Goal: Transaction & Acquisition: Purchase product/service

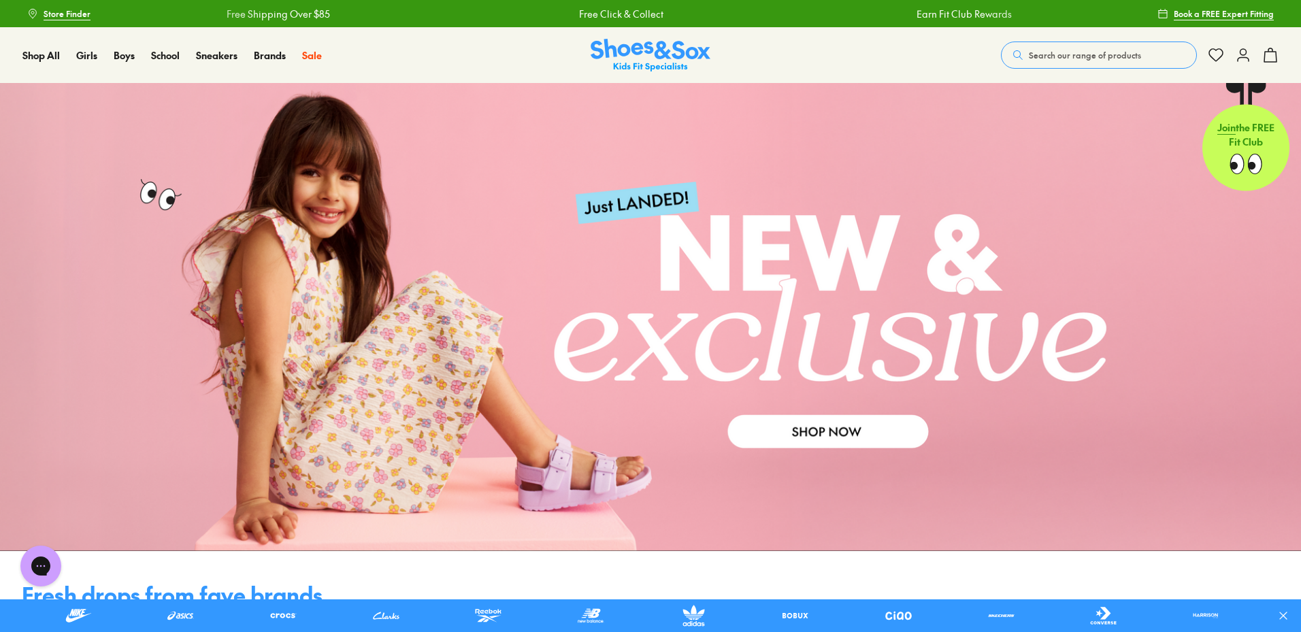
click at [1072, 62] on button "Search our range of products" at bounding box center [1099, 55] width 196 height 27
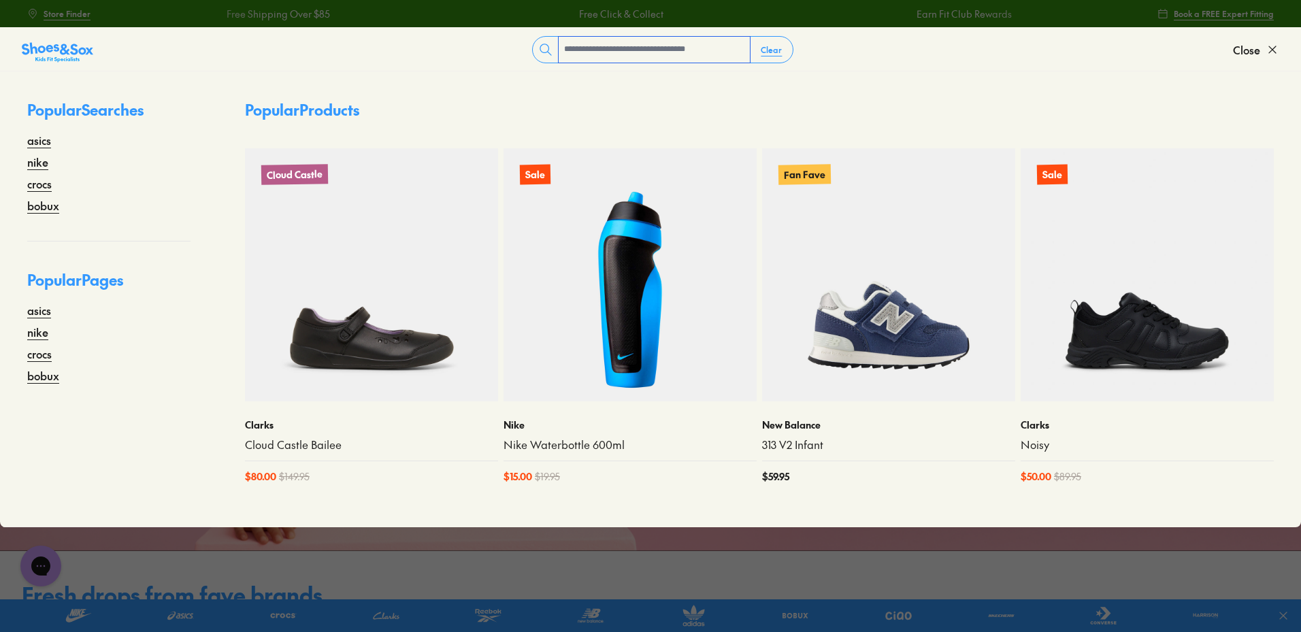
click at [626, 46] on input "text" at bounding box center [654, 50] width 191 height 26
type input "****"
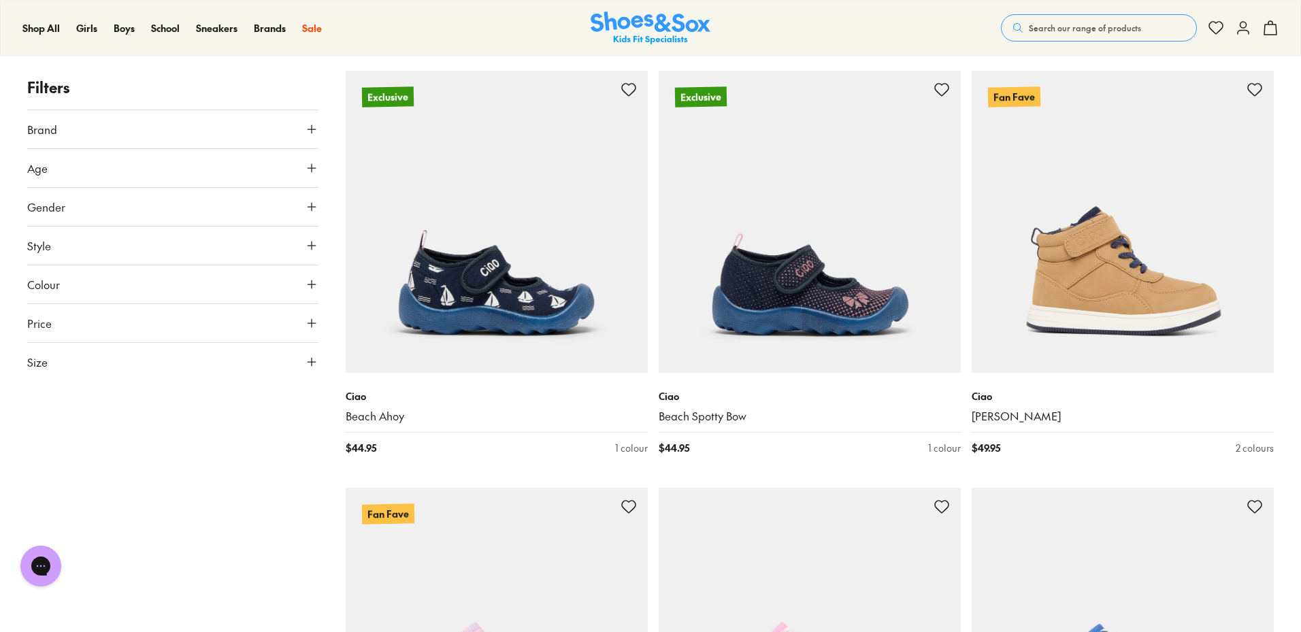
scroll to position [4355, 0]
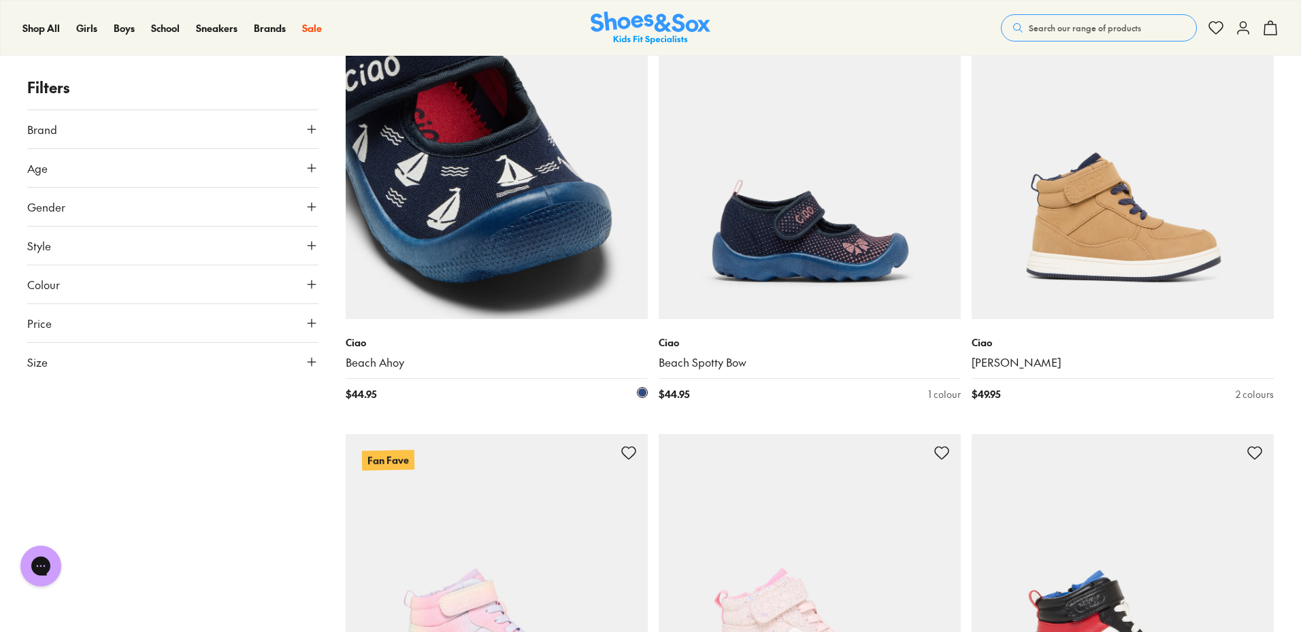
click at [580, 201] on img at bounding box center [497, 168] width 302 height 302
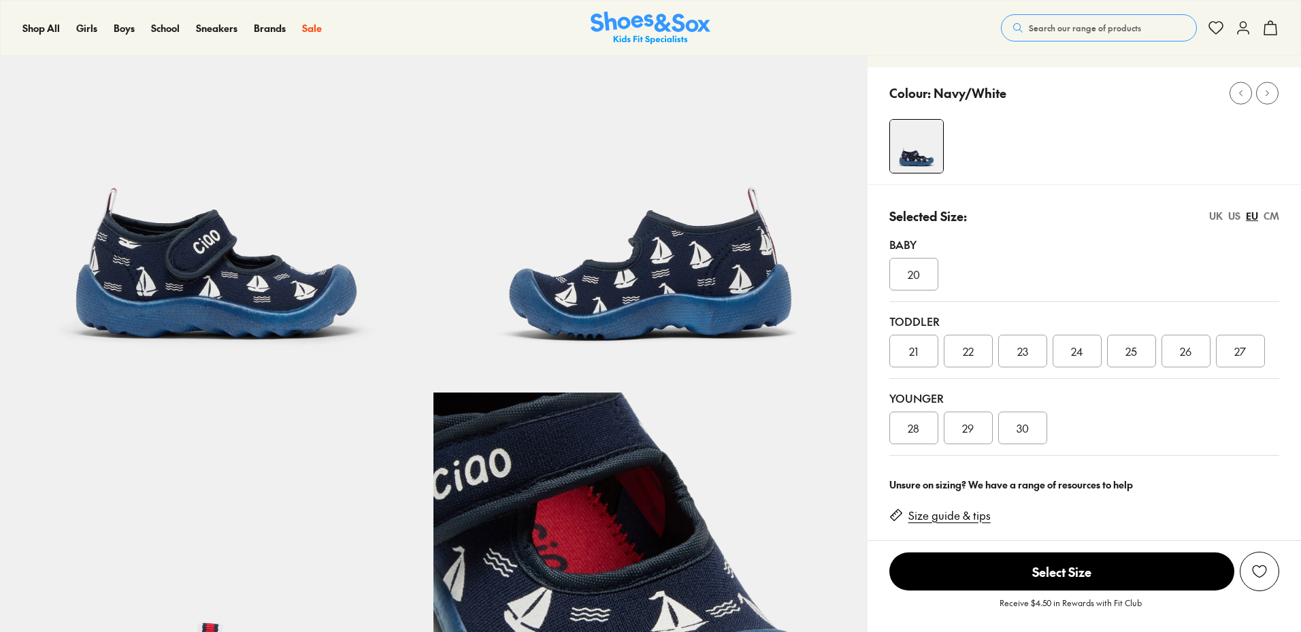
scroll to position [204, 0]
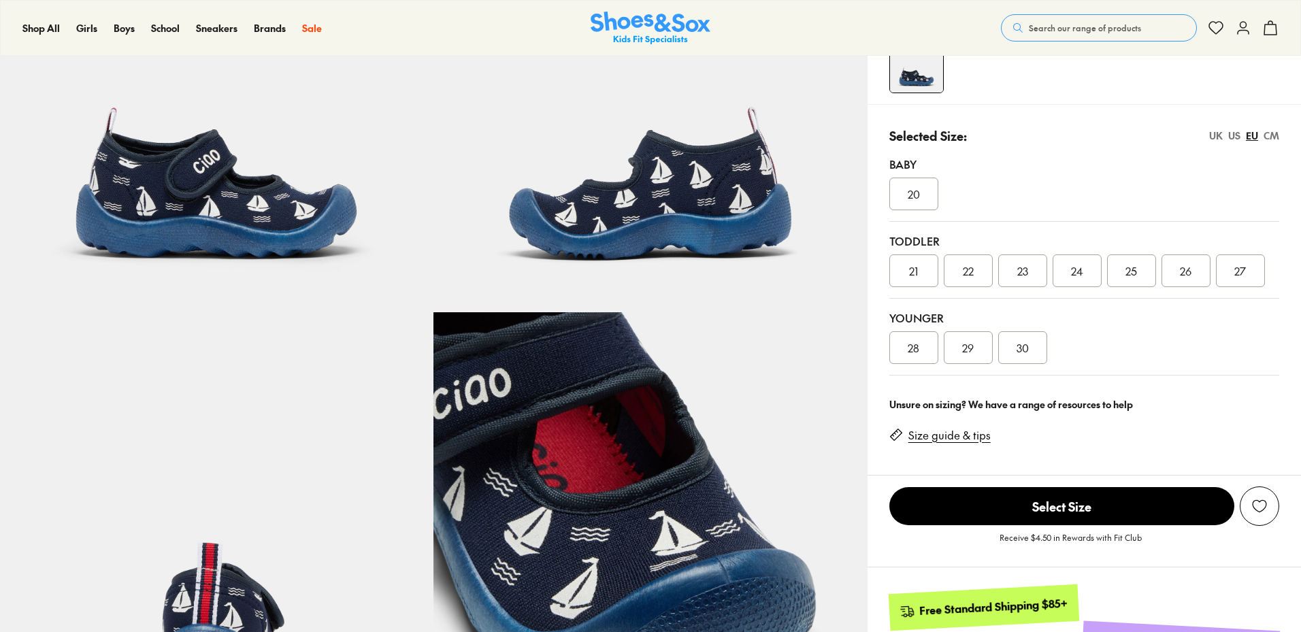
select select "*"
click at [974, 355] on div "29" at bounding box center [968, 347] width 49 height 33
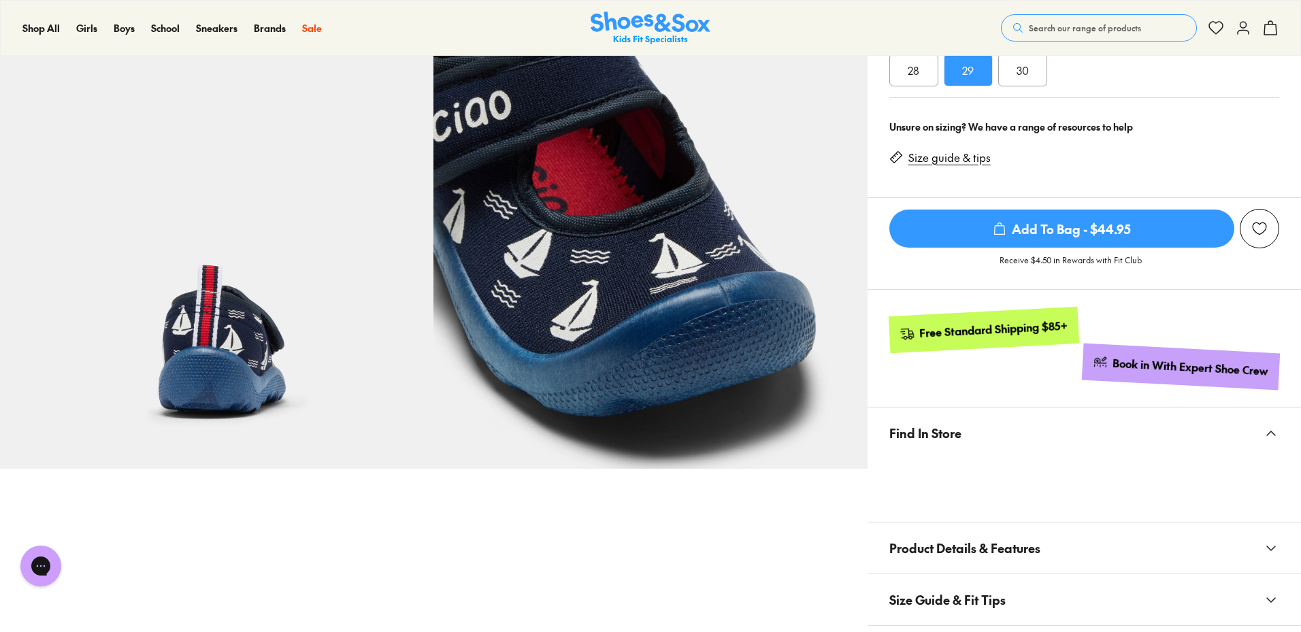
scroll to position [544, 0]
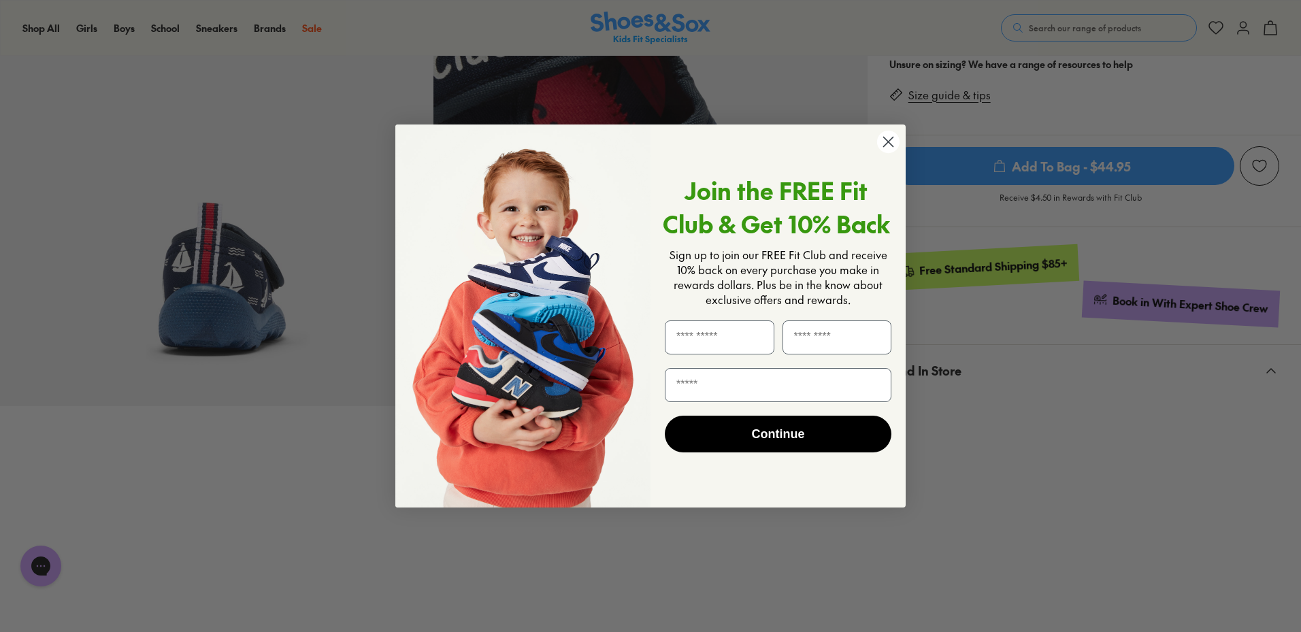
click at [888, 146] on circle "Close dialog" at bounding box center [888, 142] width 22 height 22
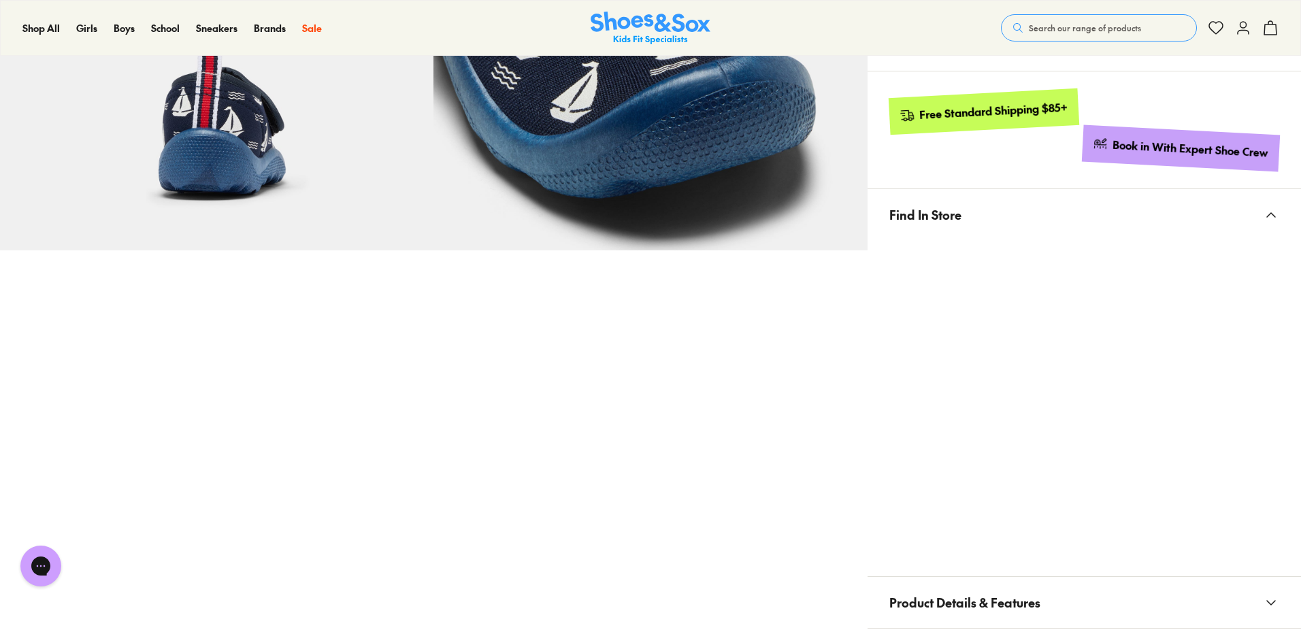
scroll to position [748, 0]
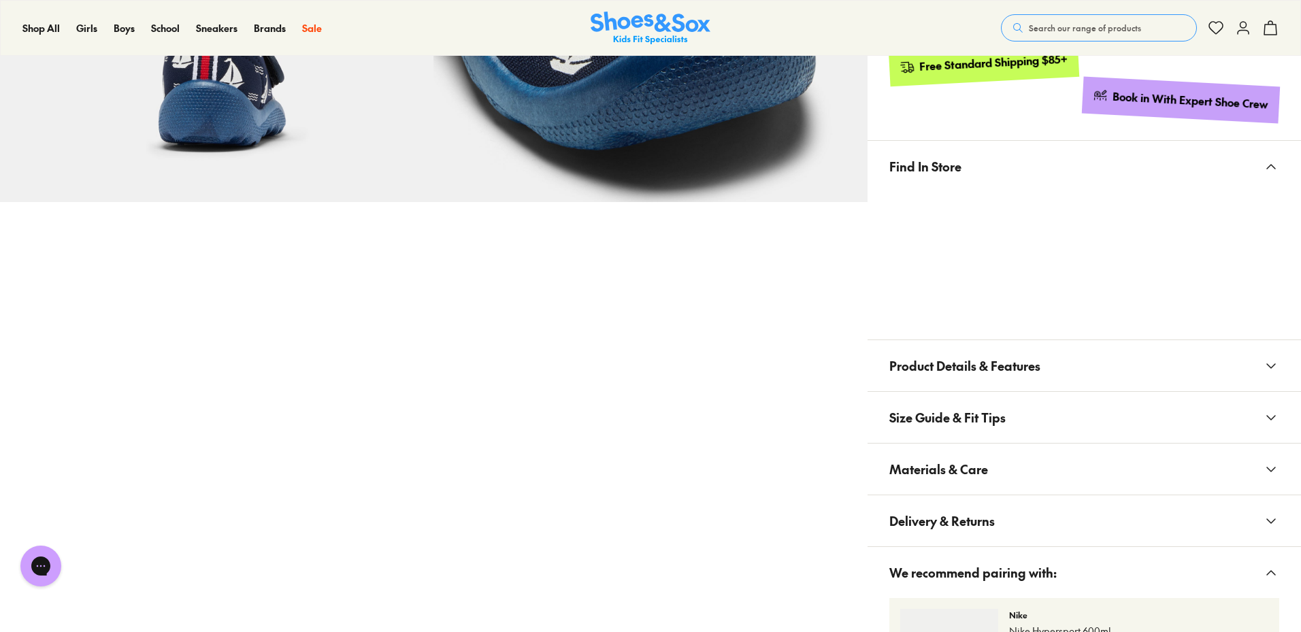
click at [1273, 167] on icon at bounding box center [1271, 167] width 16 height 16
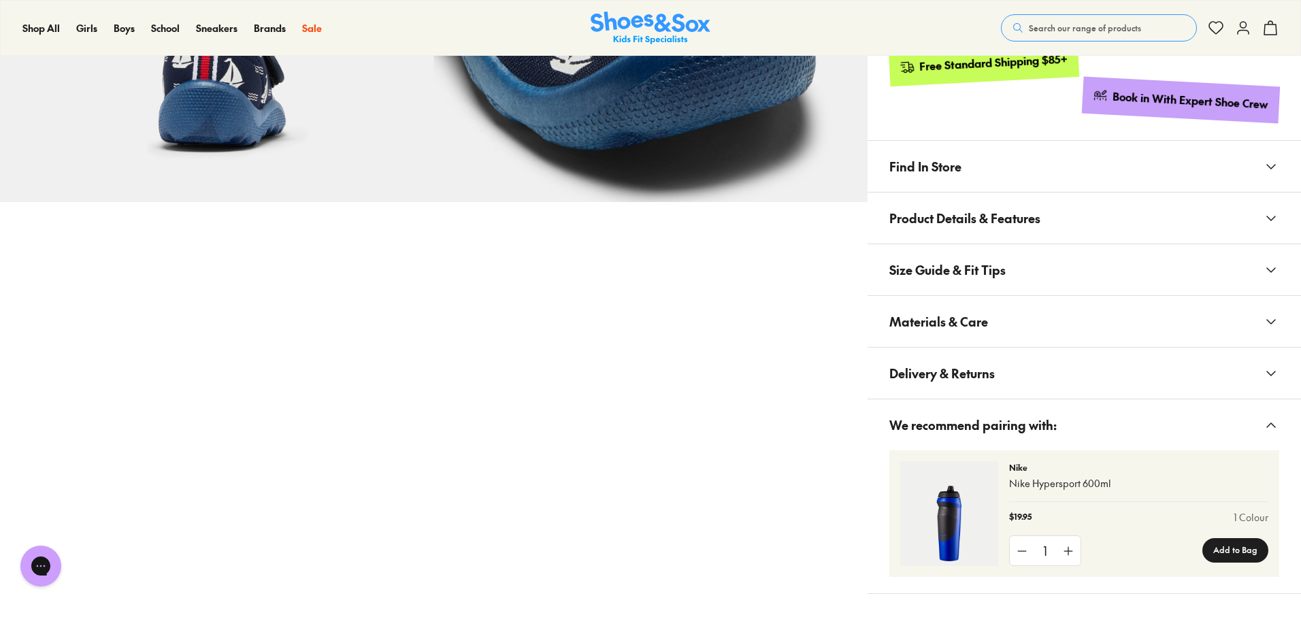
click at [1274, 220] on icon at bounding box center [1271, 218] width 16 height 16
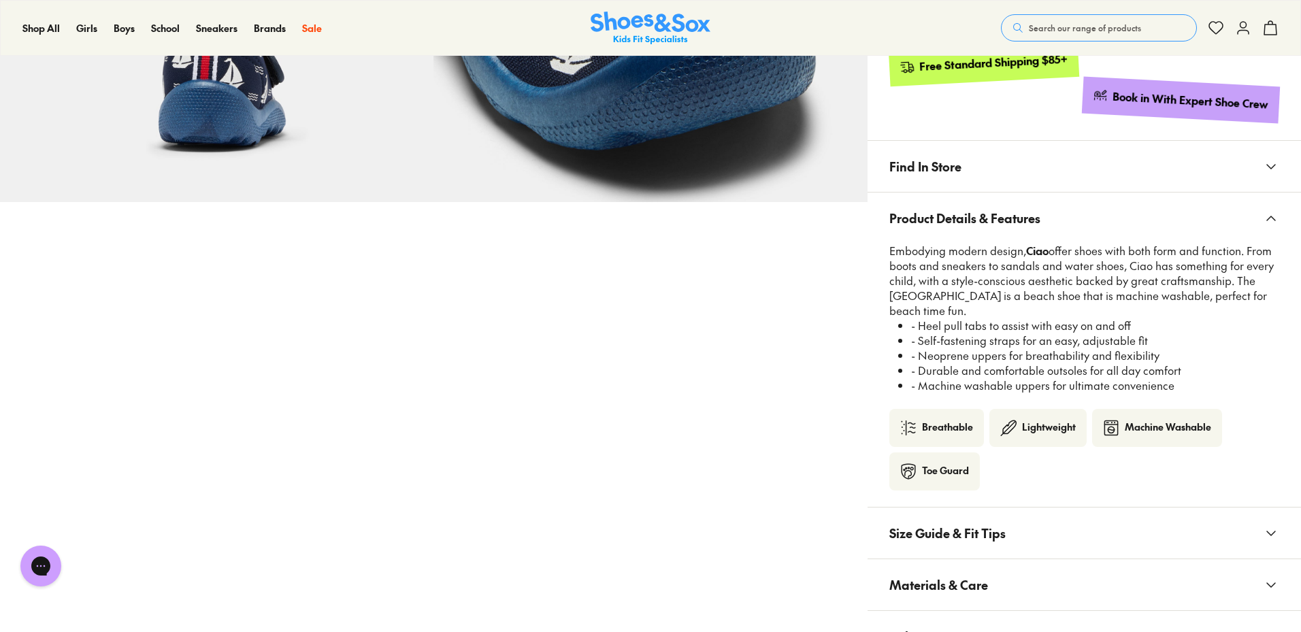
click at [1274, 220] on icon at bounding box center [1271, 218] width 16 height 16
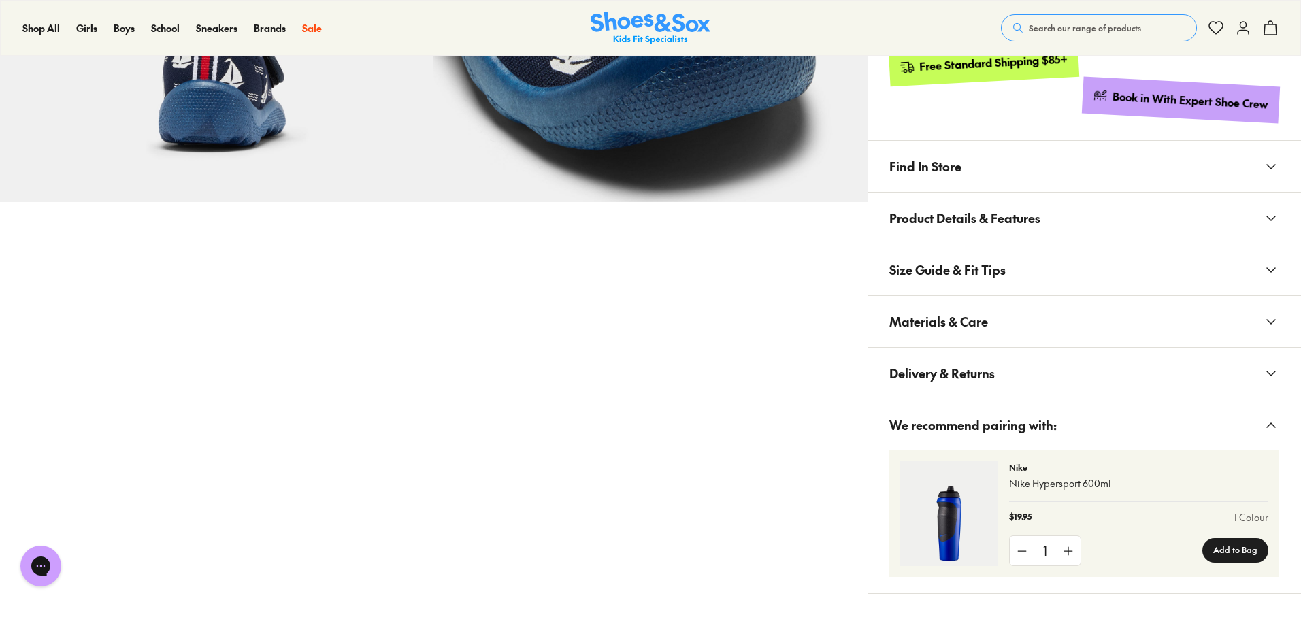
click at [1279, 161] on icon at bounding box center [1271, 167] width 16 height 16
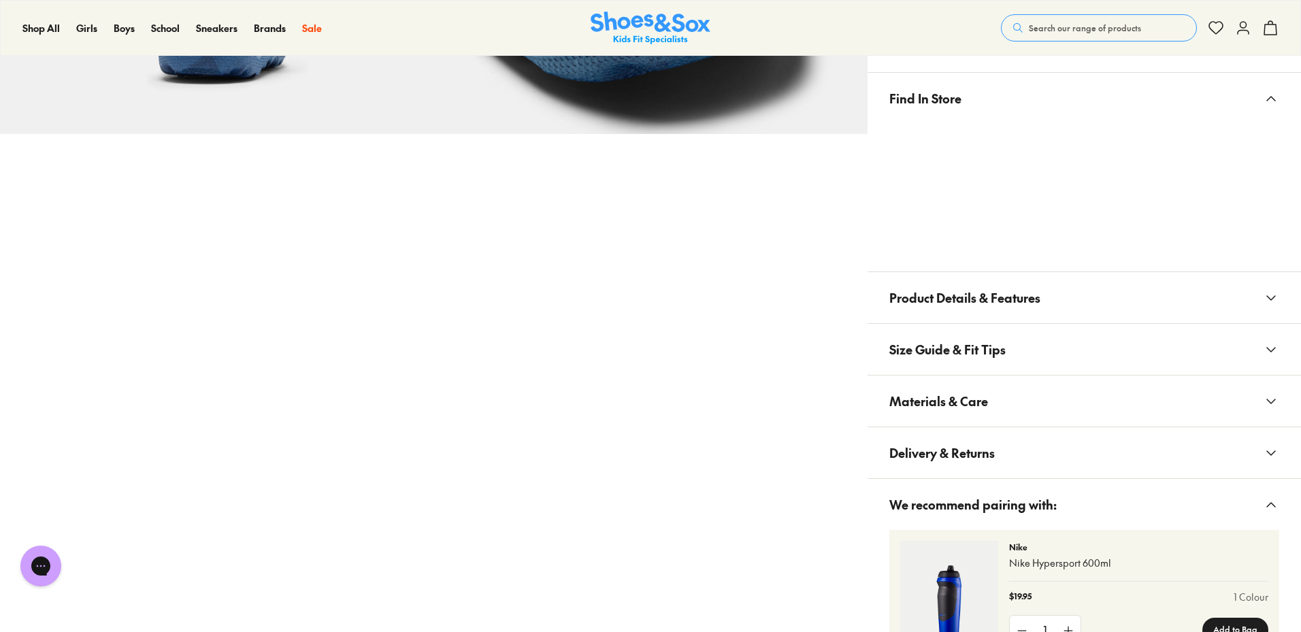
scroll to position [1021, 0]
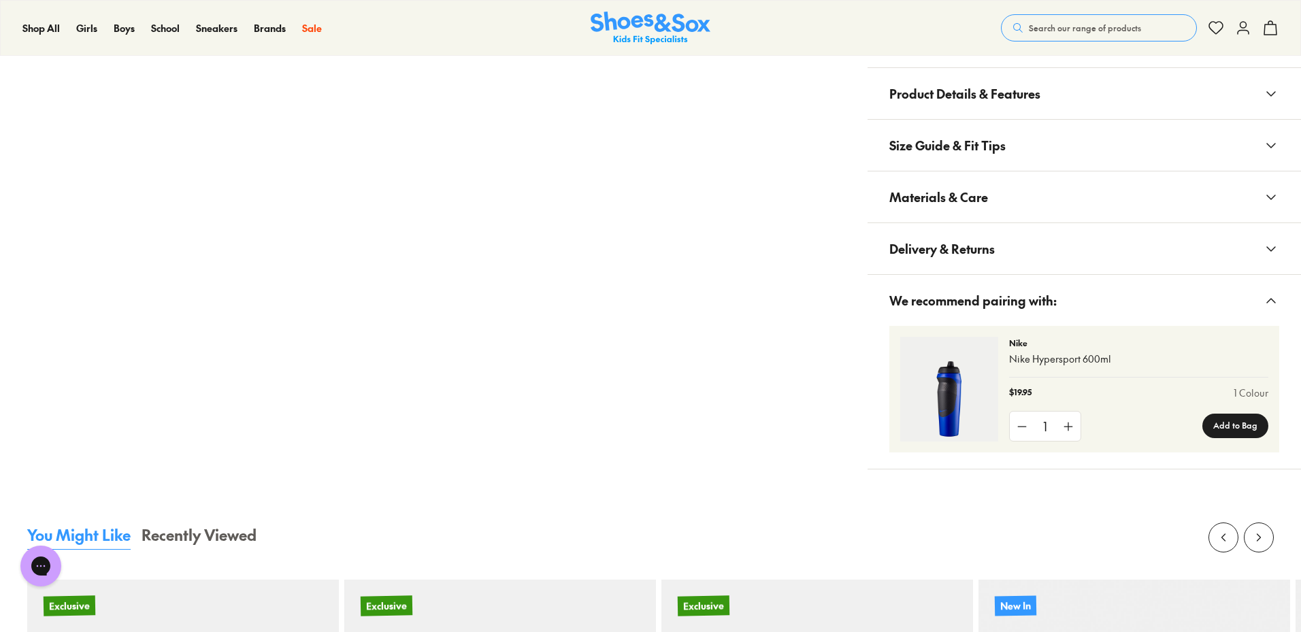
click at [1230, 250] on button "Delivery & Returns" at bounding box center [1084, 248] width 433 height 51
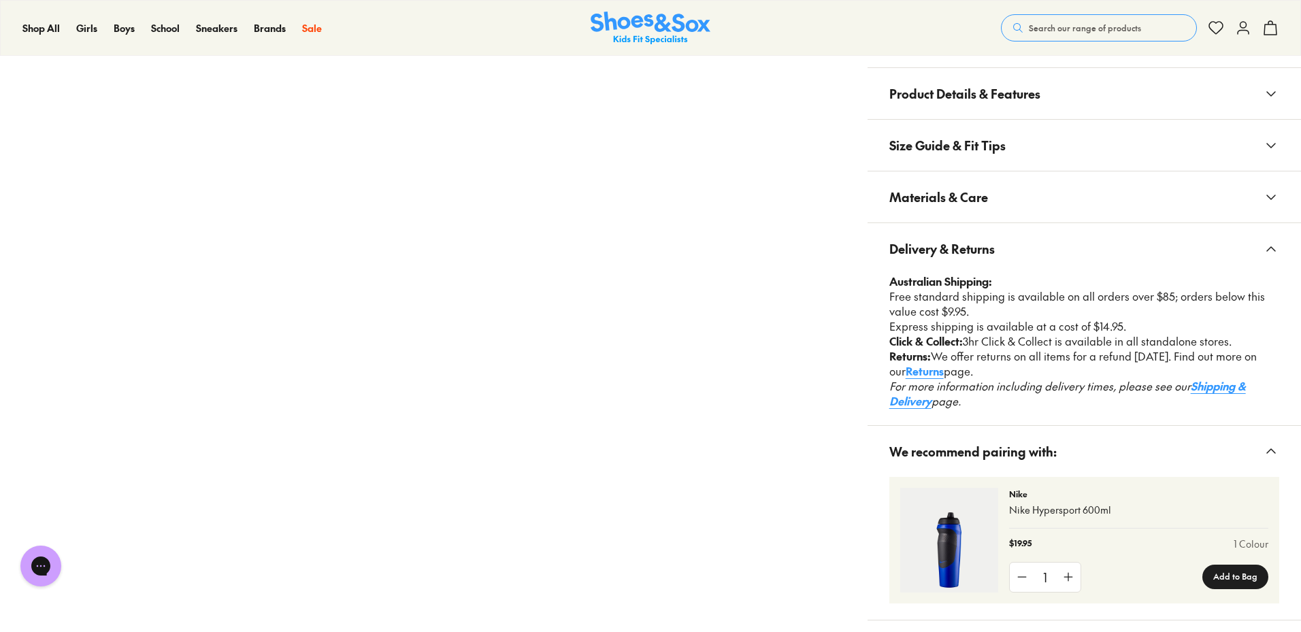
click at [1228, 250] on button "Delivery & Returns" at bounding box center [1084, 248] width 433 height 51
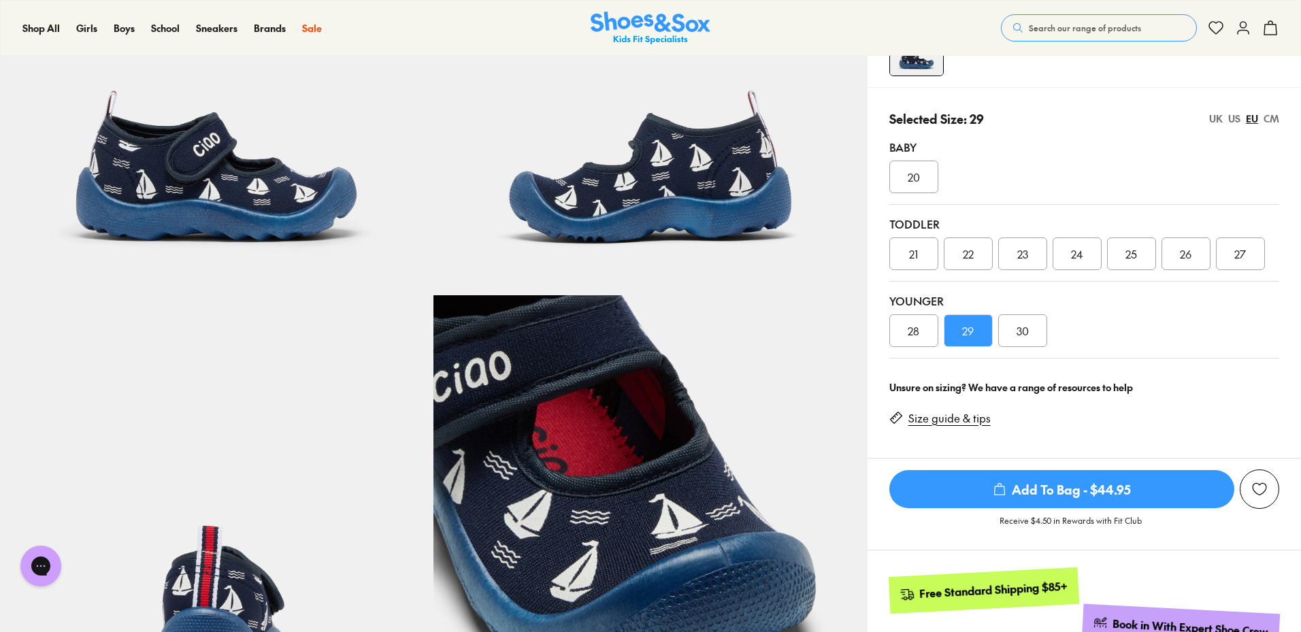
scroll to position [0, 0]
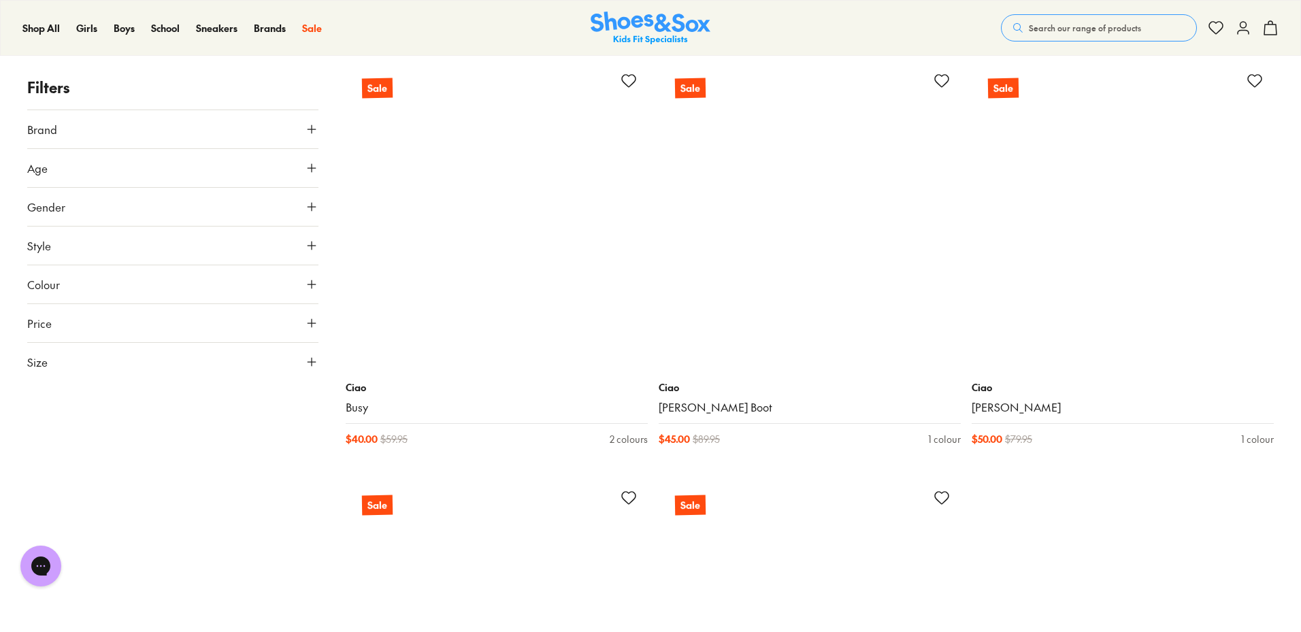
scroll to position [10568, 0]
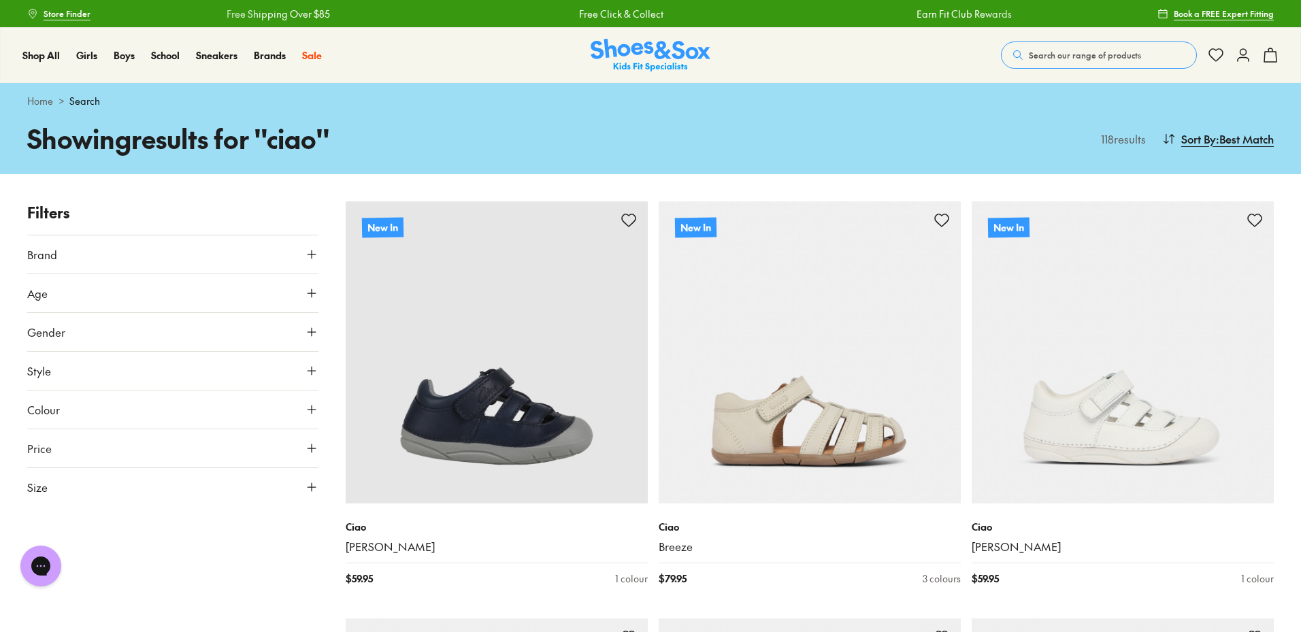
click at [1224, 139] on span ": Best Match" at bounding box center [1245, 139] width 58 height 16
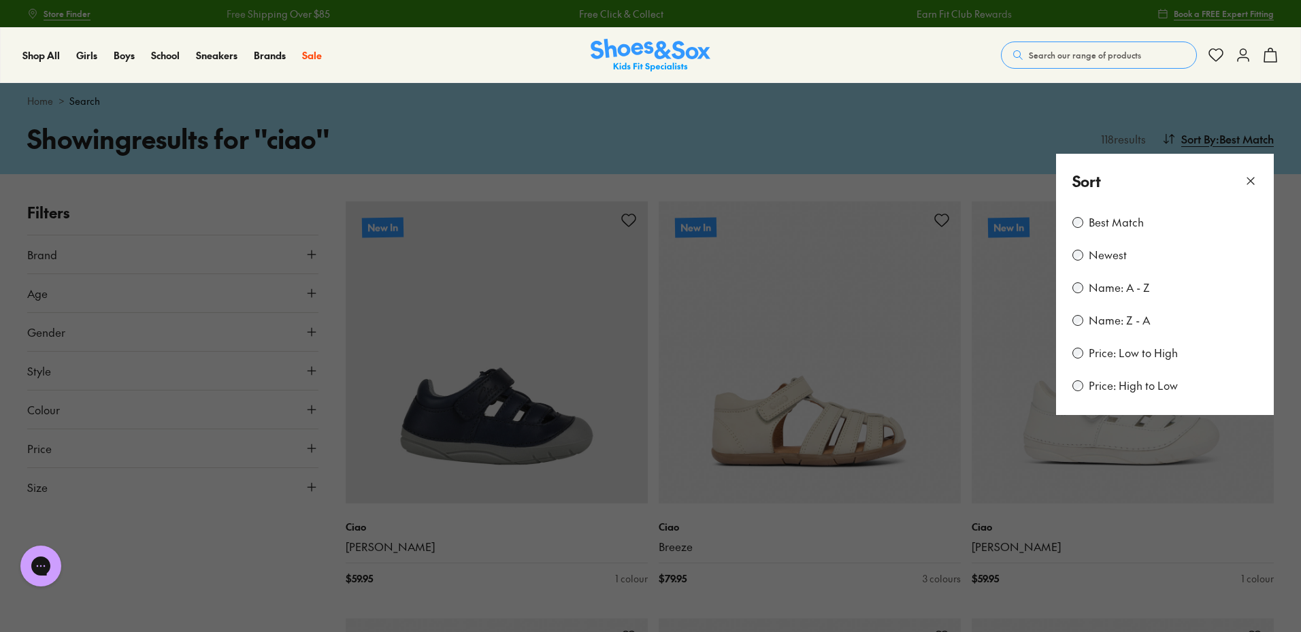
click at [1138, 357] on label "Price: Low to High" at bounding box center [1133, 353] width 89 height 15
click at [1251, 183] on icon at bounding box center [1251, 181] width 14 height 14
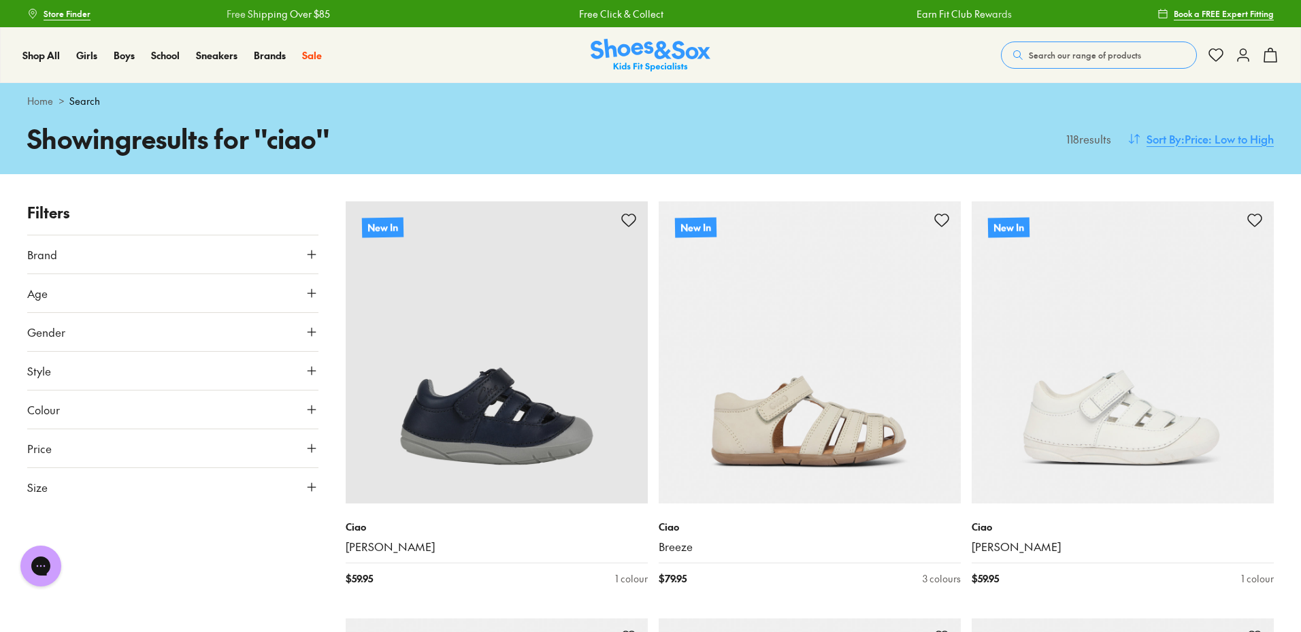
click at [1193, 138] on span ": Price: Low to High" at bounding box center [1227, 139] width 93 height 16
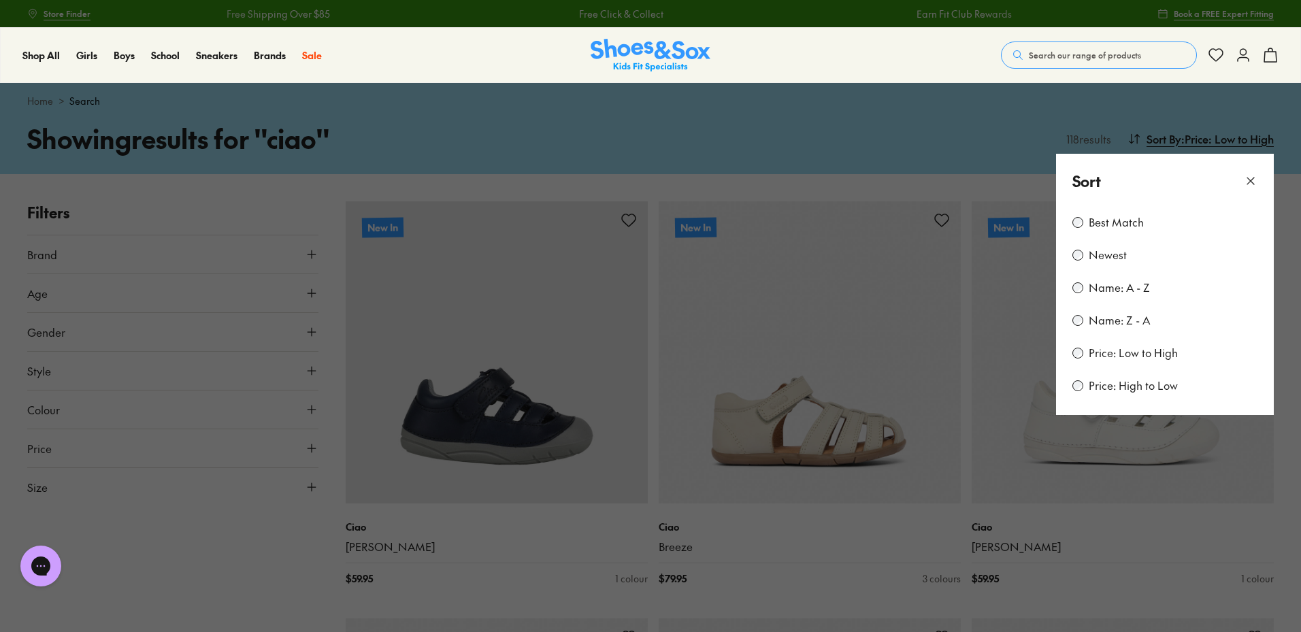
click at [1127, 355] on label "Price: Low to High" at bounding box center [1133, 353] width 89 height 15
click at [958, 170] on button at bounding box center [650, 316] width 1301 height 632
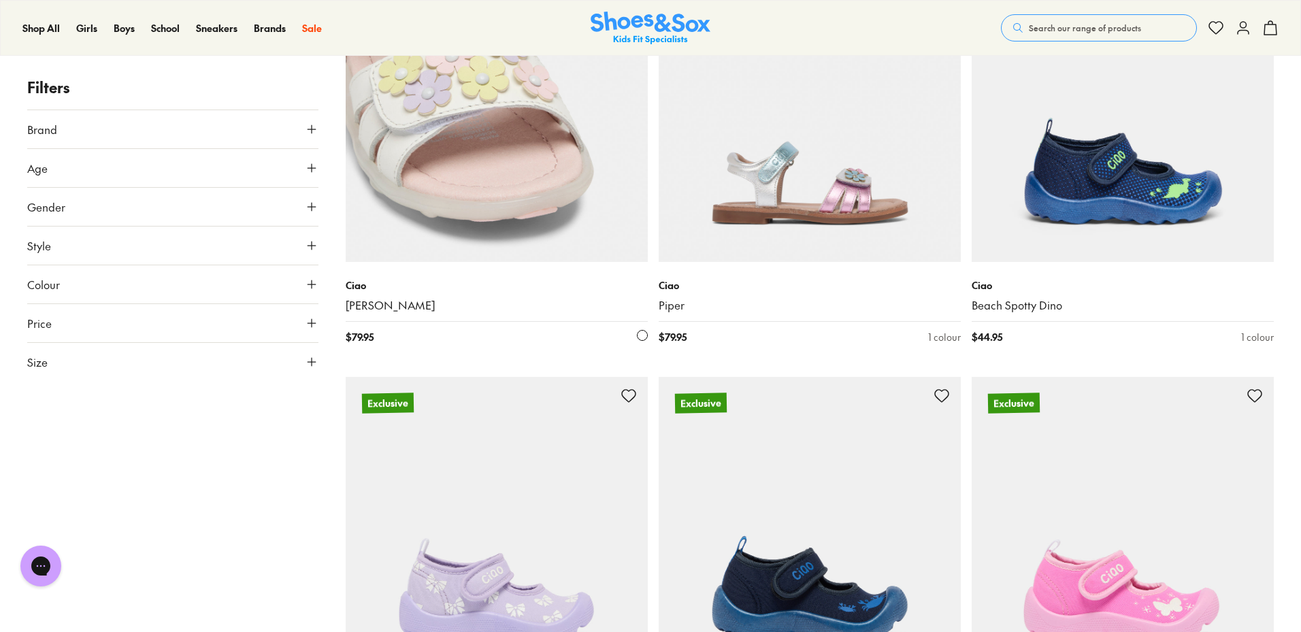
scroll to position [3402, 0]
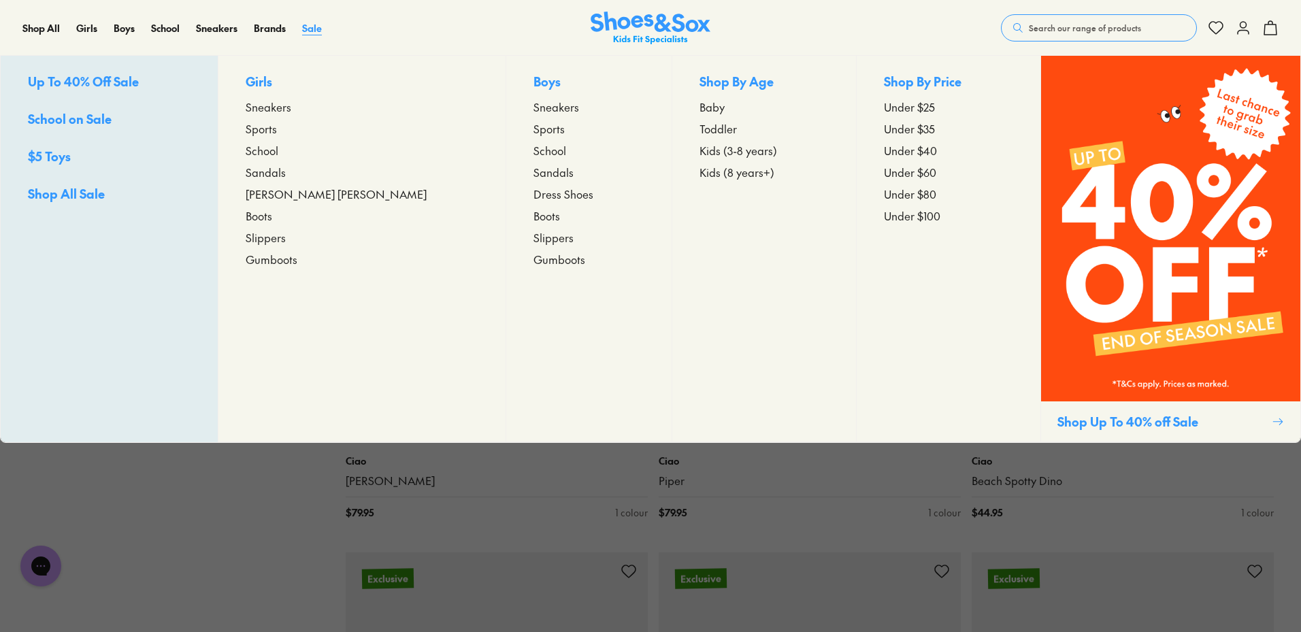
click at [315, 29] on span "Sale" at bounding box center [312, 28] width 20 height 14
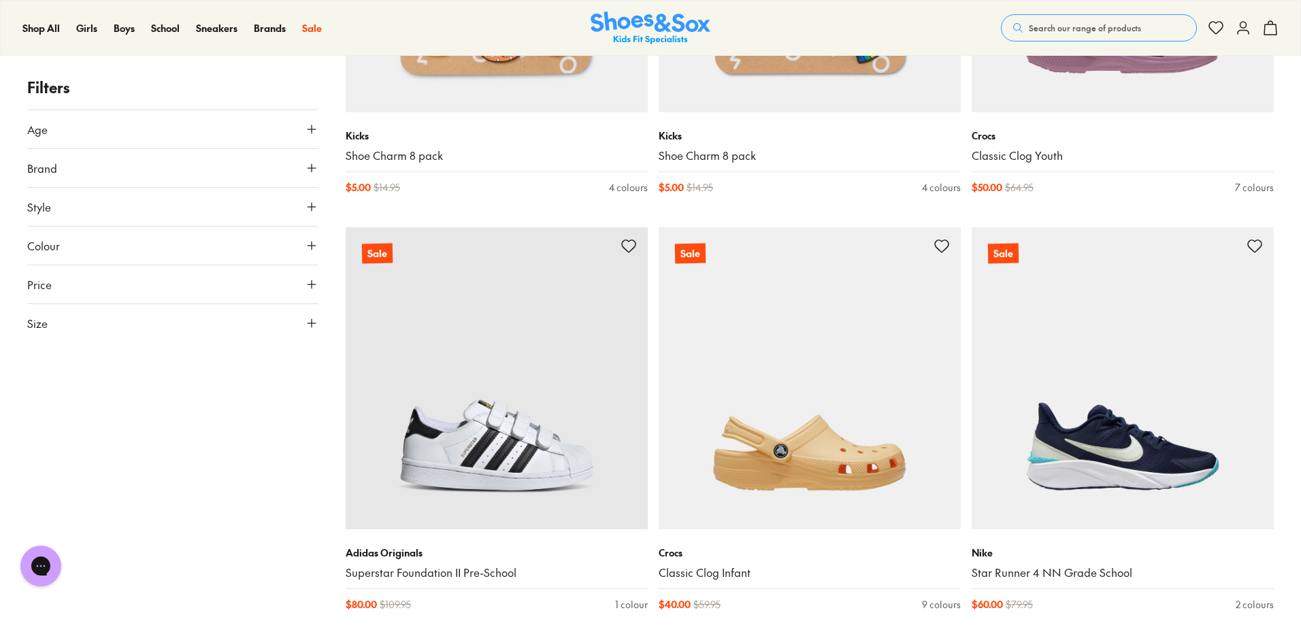
scroll to position [2177, 0]
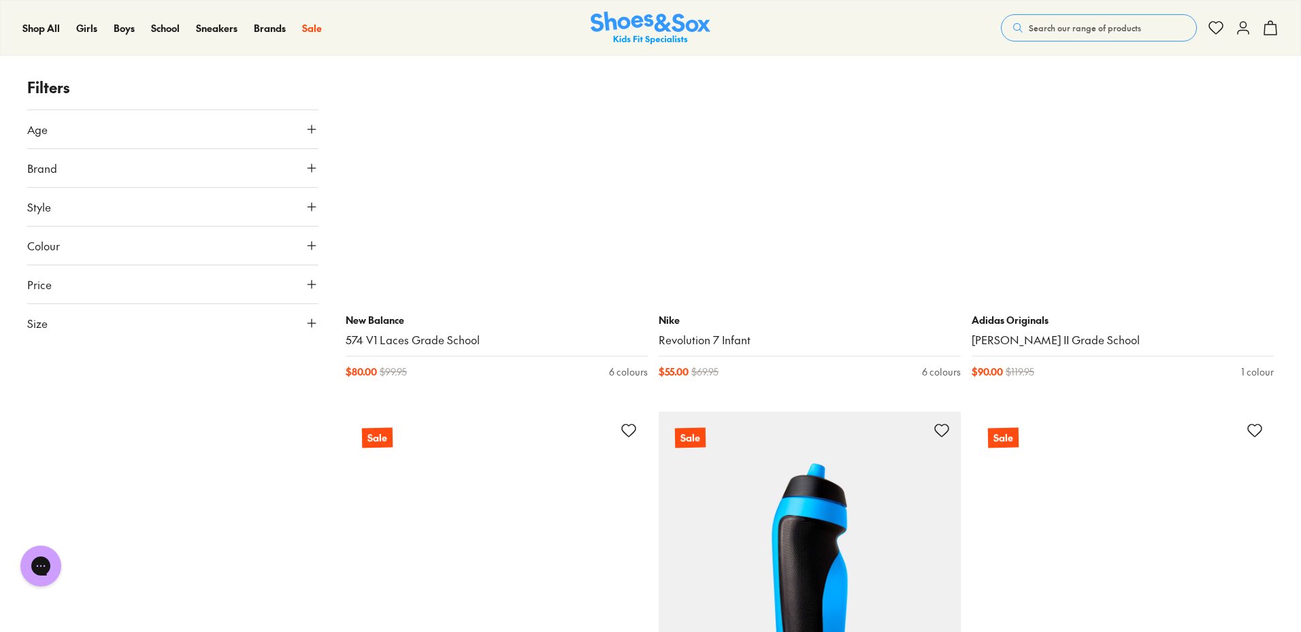
scroll to position [6192, 0]
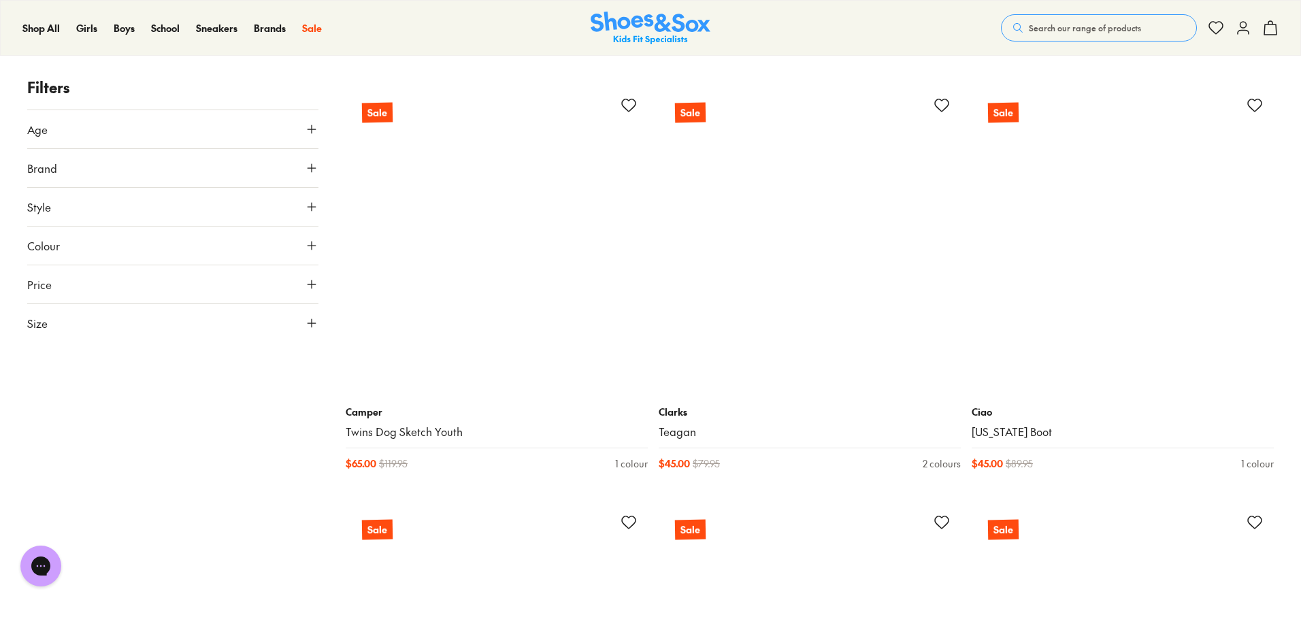
scroll to position [11976, 0]
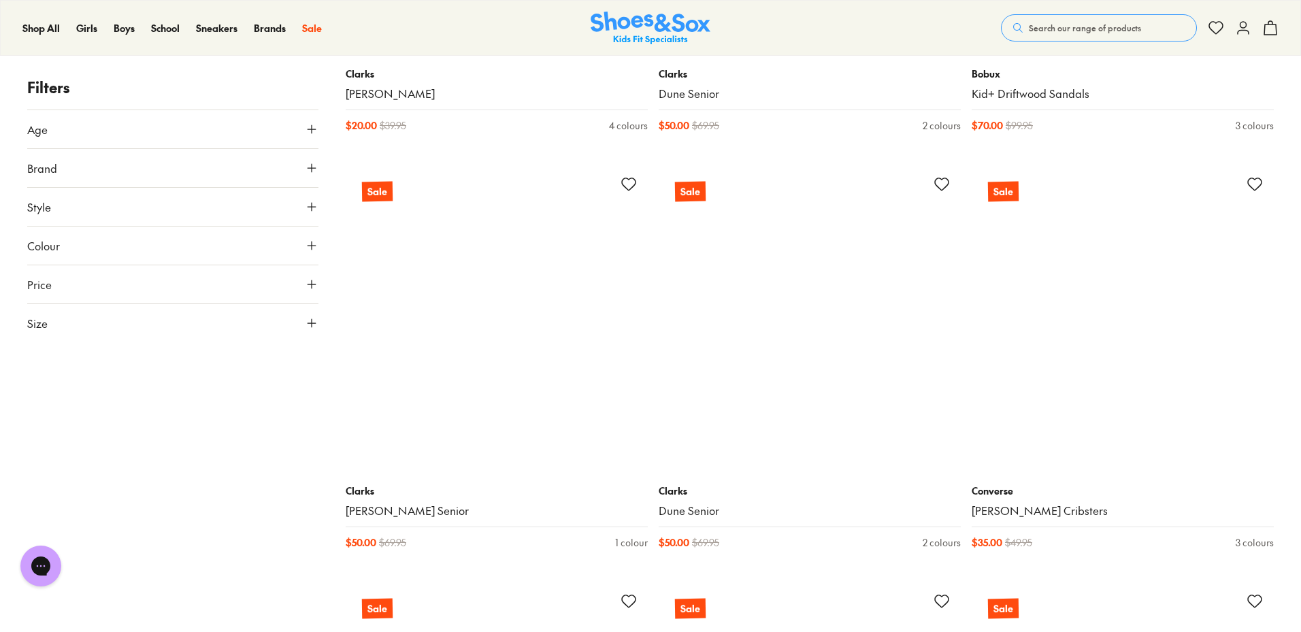
scroll to position [16398, 0]
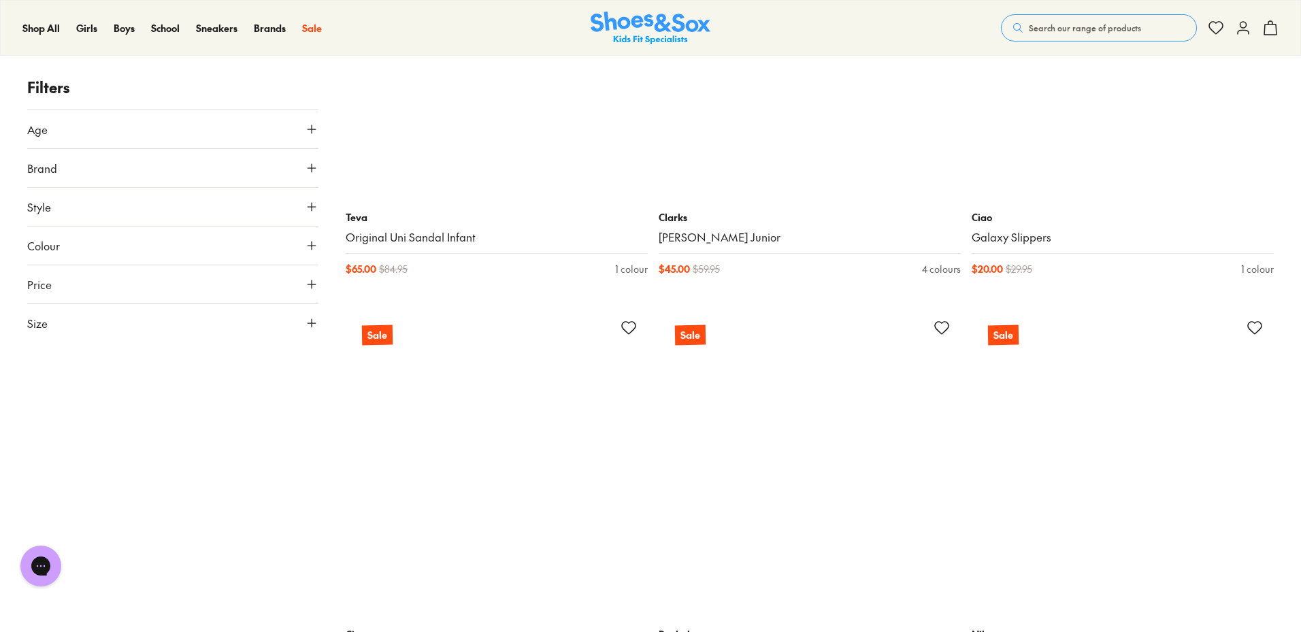
scroll to position [21298, 0]
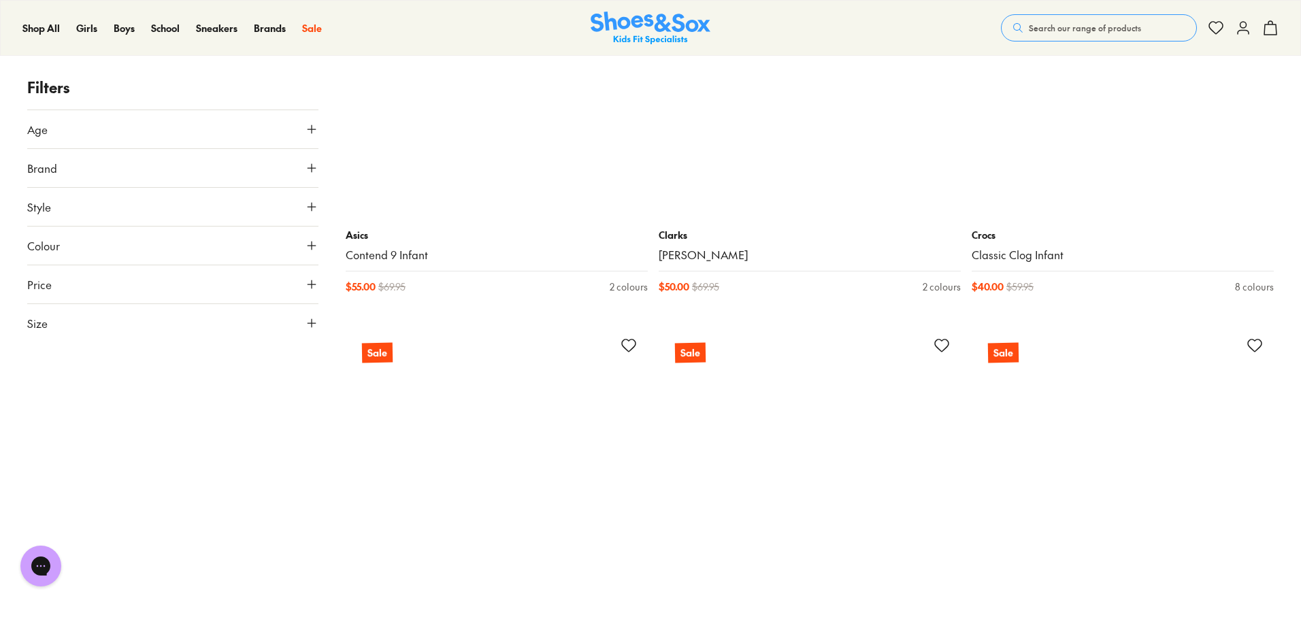
scroll to position [23815, 0]
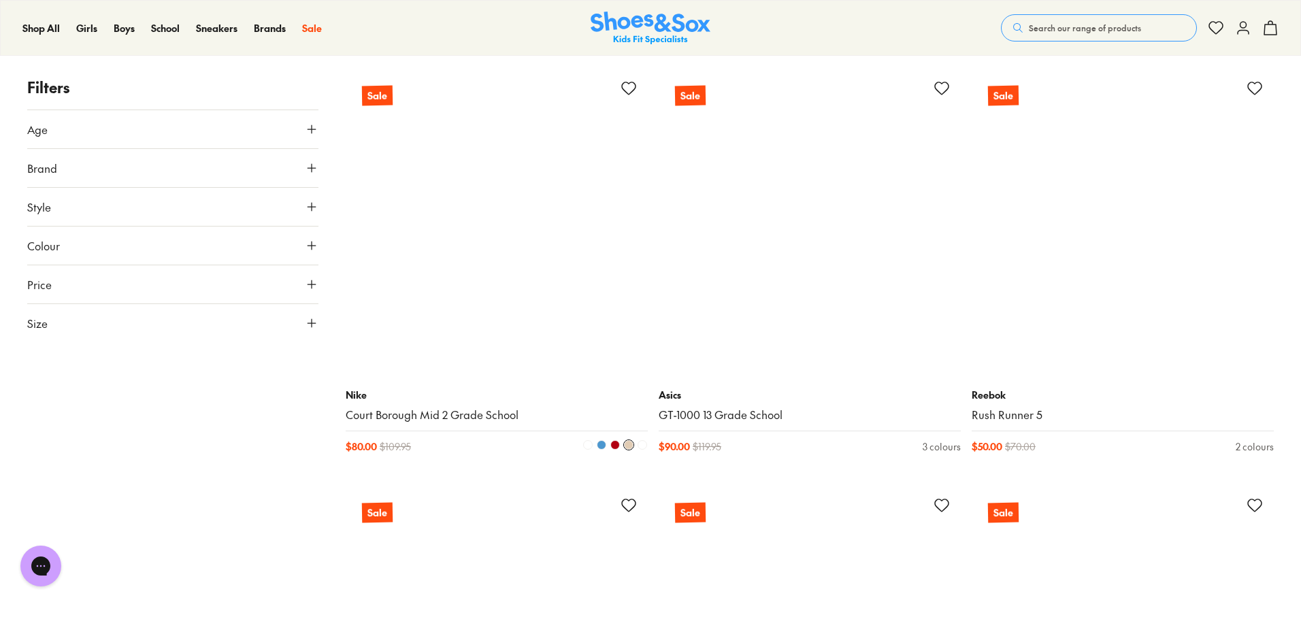
scroll to position [32321, 0]
